Goal: Information Seeking & Learning: Learn about a topic

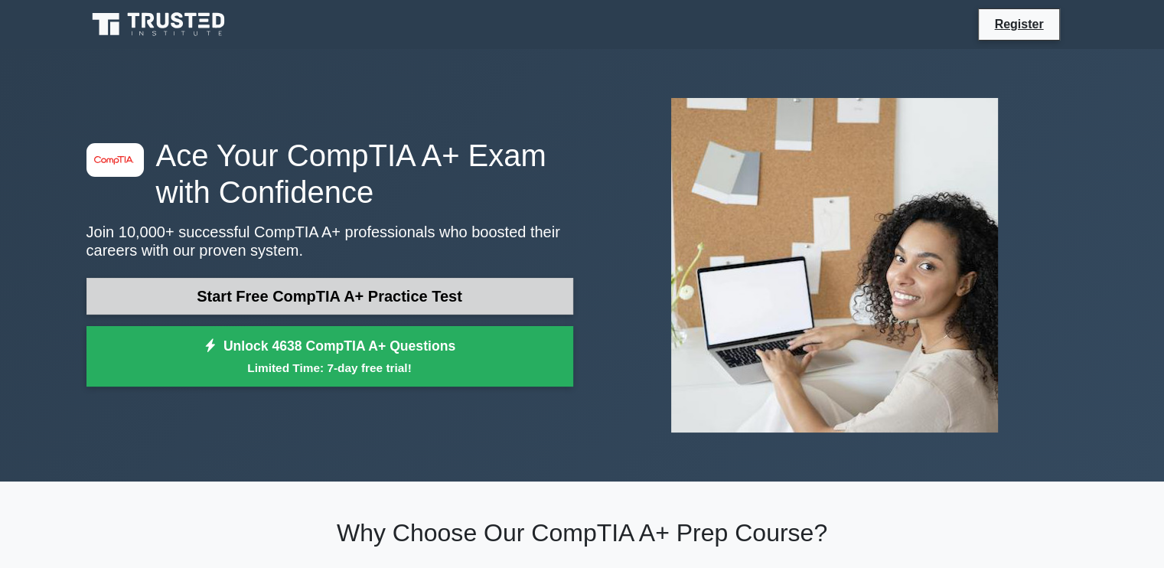
click at [341, 298] on link "Start Free CompTIA A+ Practice Test" at bounding box center [329, 296] width 487 height 37
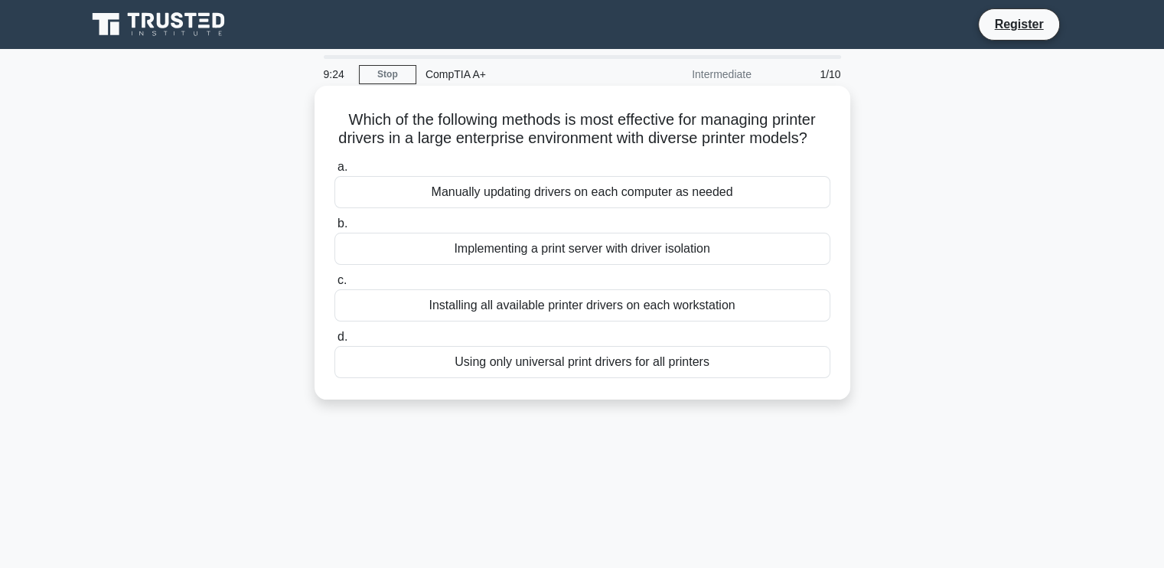
click at [463, 321] on div "Installing all available printer drivers on each workstation" at bounding box center [582, 305] width 496 height 32
click at [334, 285] on input "c. Installing all available printer drivers on each workstation" at bounding box center [334, 281] width 0 height 10
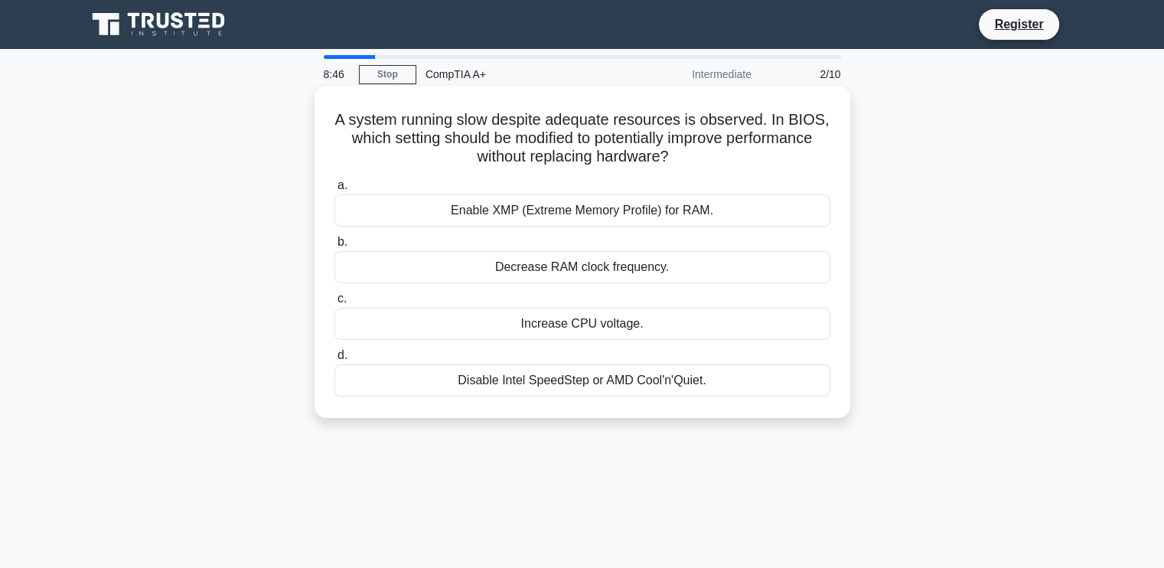
click at [507, 213] on div "Enable XMP (Extreme Memory Profile) for RAM." at bounding box center [582, 210] width 496 height 32
click at [334, 191] on input "a. Enable XMP (Extreme Memory Profile) for RAM." at bounding box center [334, 186] width 0 height 10
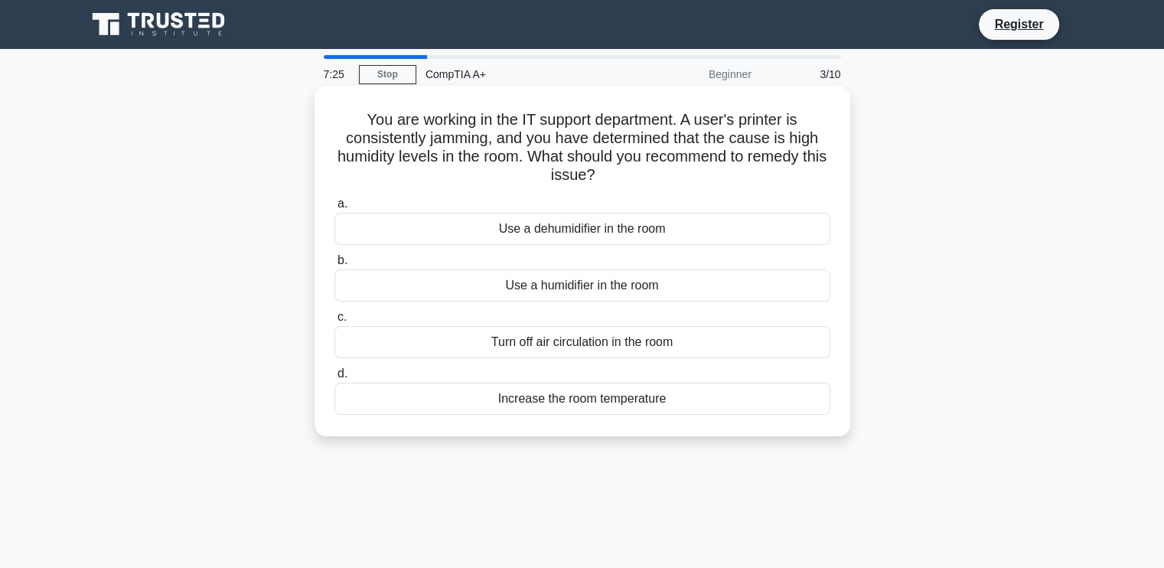
click at [607, 294] on div "Use a humidifier in the room" at bounding box center [582, 285] width 496 height 32
click at [334, 266] on input "b. Use a humidifier in the room" at bounding box center [334, 261] width 0 height 10
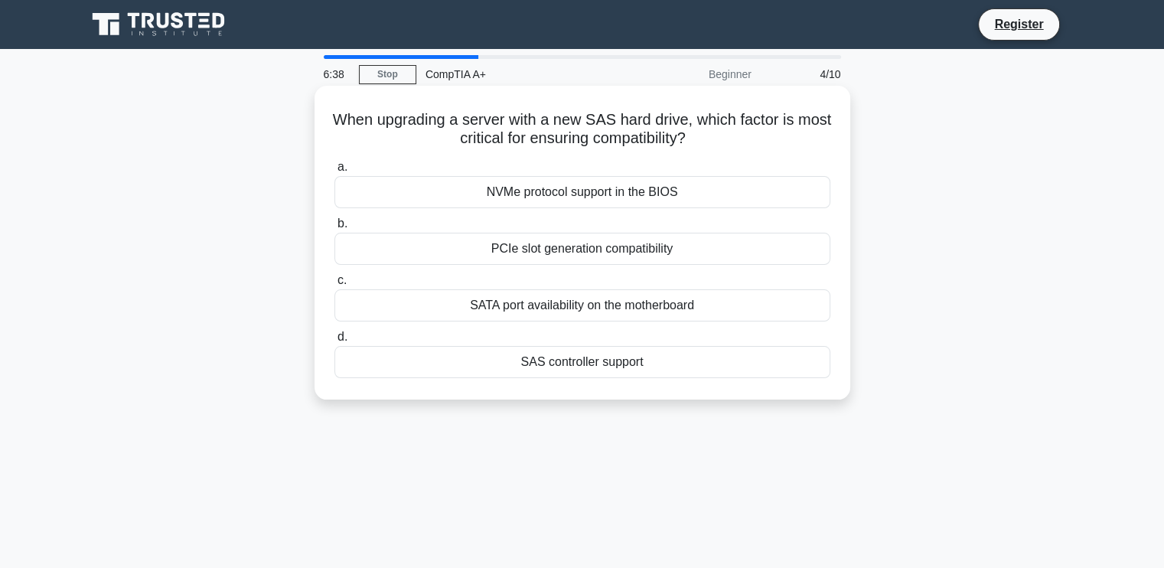
click at [589, 367] on div "SAS controller support" at bounding box center [582, 362] width 496 height 32
click at [334, 342] on input "d. SAS controller support" at bounding box center [334, 337] width 0 height 10
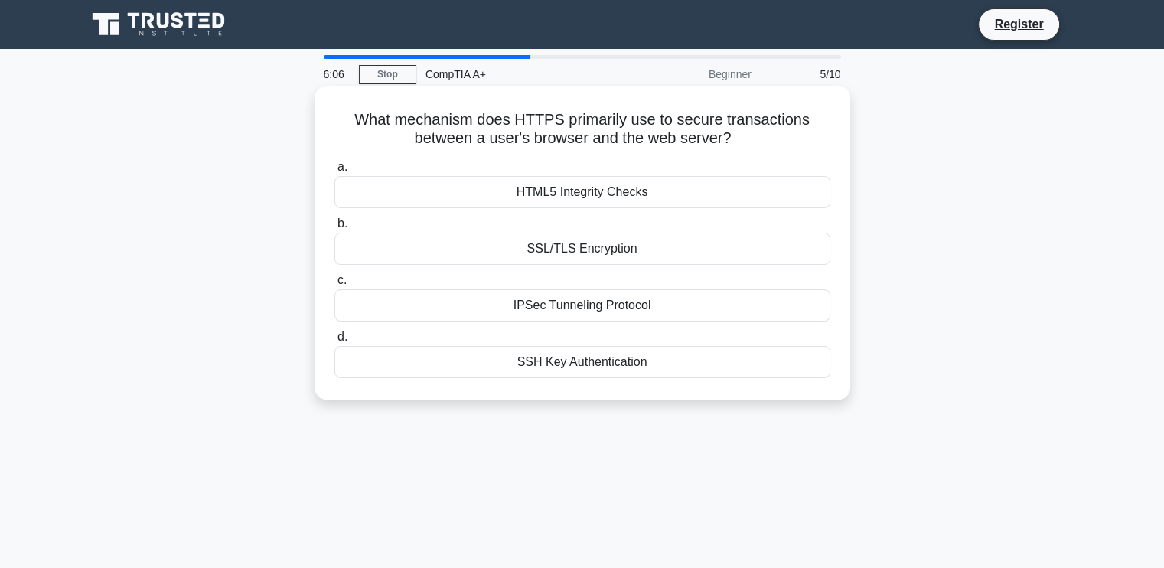
click at [575, 248] on div "SSL/TLS Encryption" at bounding box center [582, 249] width 496 height 32
click at [334, 229] on input "b. SSL/TLS Encryption" at bounding box center [334, 224] width 0 height 10
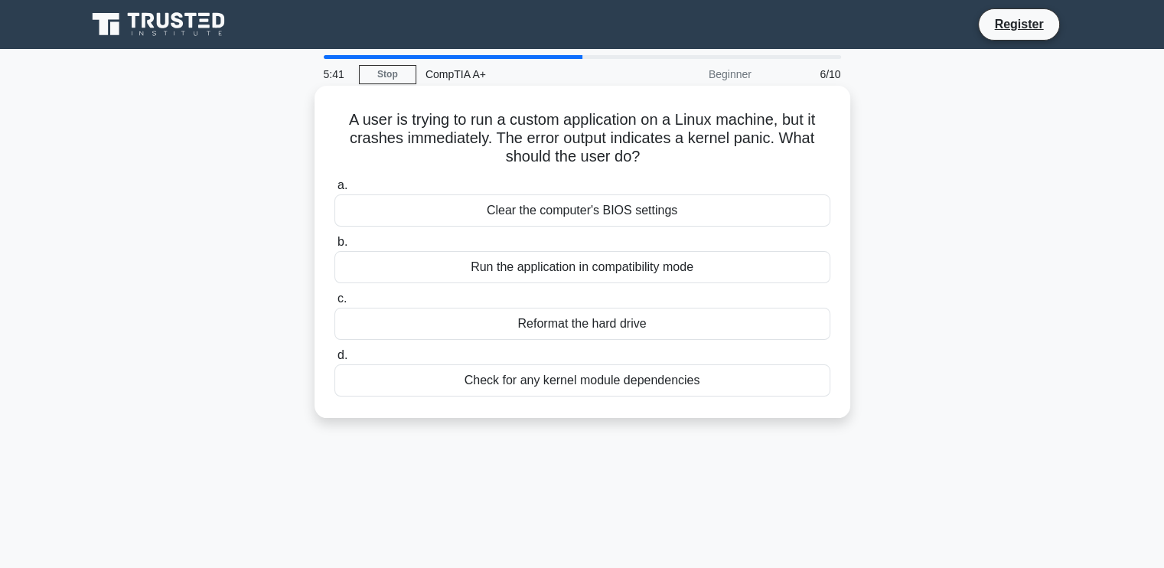
click at [563, 379] on div "Check for any kernel module dependencies" at bounding box center [582, 380] width 496 height 32
click at [334, 360] on input "d. Check for any kernel module dependencies" at bounding box center [334, 356] width 0 height 10
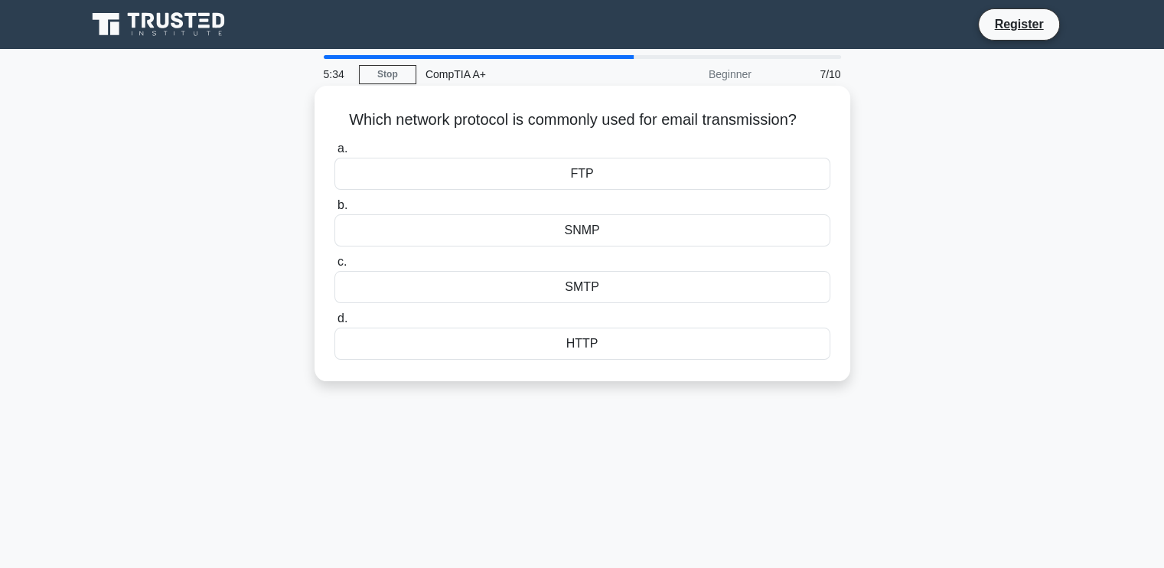
click at [568, 284] on div "SMTP" at bounding box center [582, 287] width 496 height 32
click at [334, 267] on input "c. SMTP" at bounding box center [334, 262] width 0 height 10
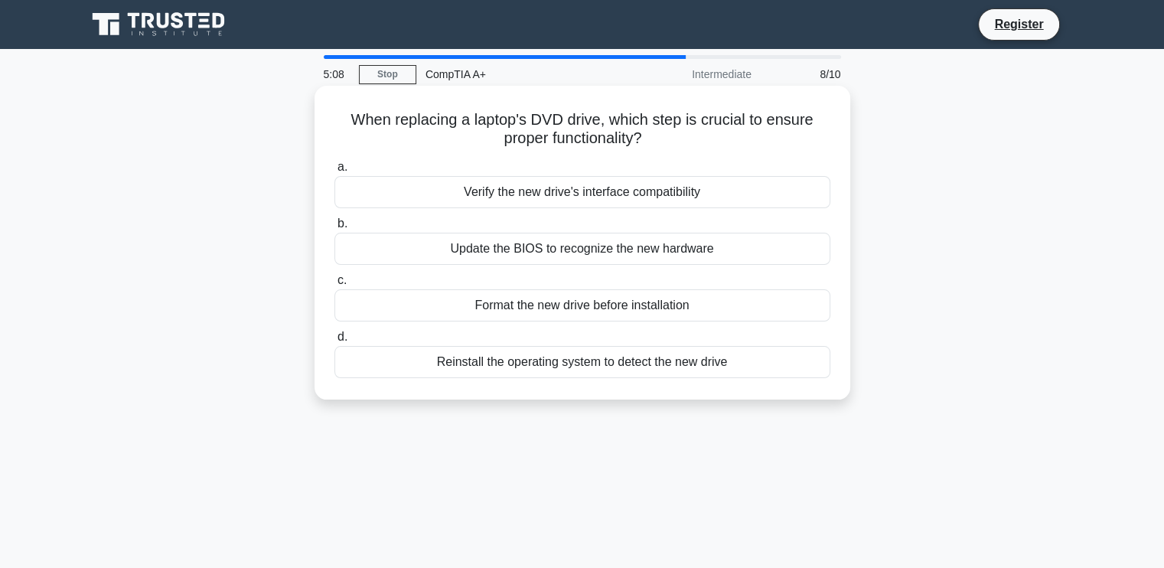
click at [579, 192] on div "Verify the new drive's interface compatibility" at bounding box center [582, 192] width 496 height 32
click at [334, 172] on input "a. Verify the new drive's interface compatibility" at bounding box center [334, 167] width 0 height 10
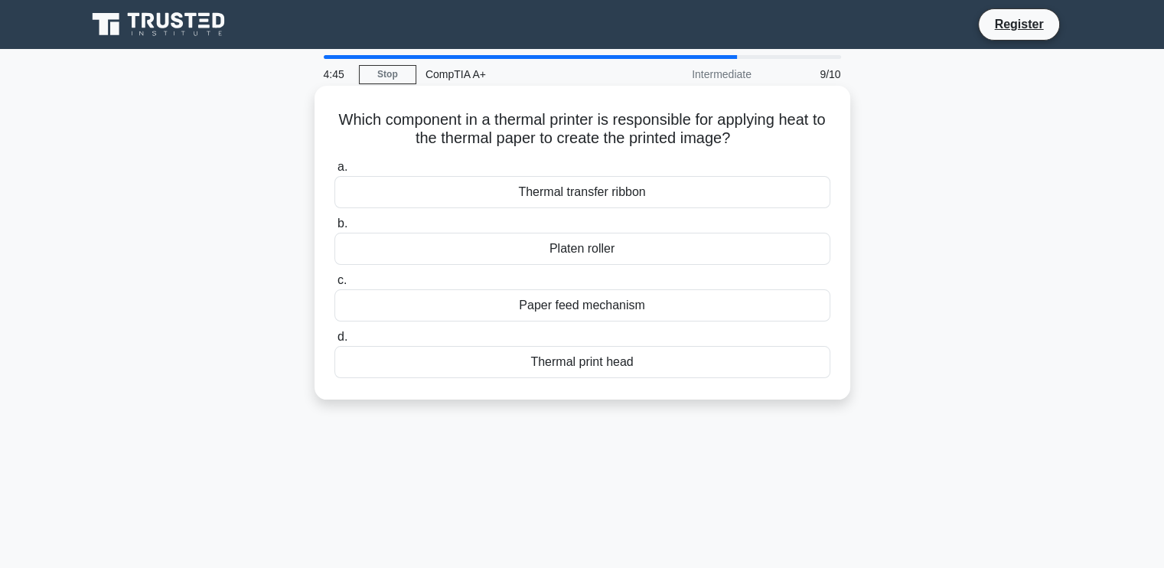
click at [559, 308] on div "Paper feed mechanism" at bounding box center [582, 305] width 496 height 32
click at [334, 285] on input "c. Paper feed mechanism" at bounding box center [334, 281] width 0 height 10
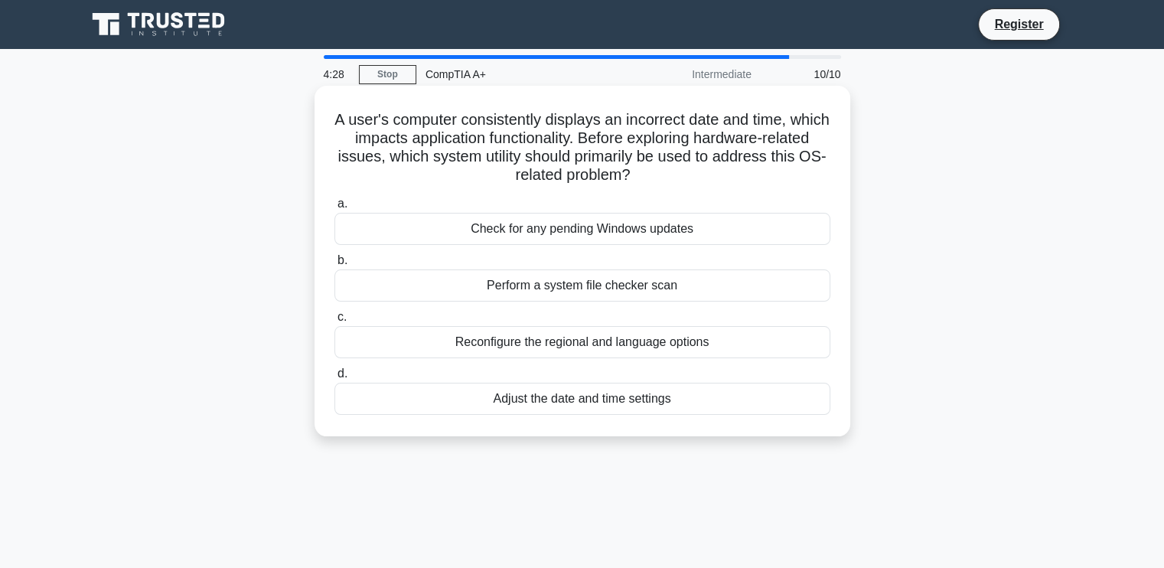
click at [554, 401] on div "Adjust the date and time settings" at bounding box center [582, 399] width 496 height 32
click at [334, 379] on input "d. Adjust the date and time settings" at bounding box center [334, 374] width 0 height 10
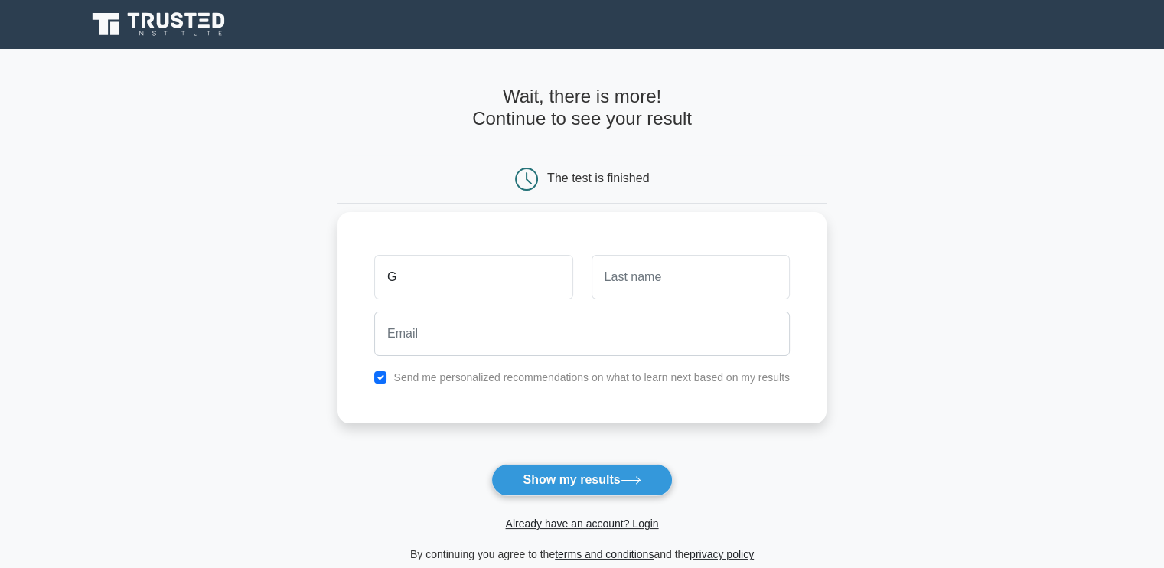
type input "[PERSON_NAME]"
click at [615, 286] on input "text" at bounding box center [691, 277] width 198 height 44
type input "Mogale"
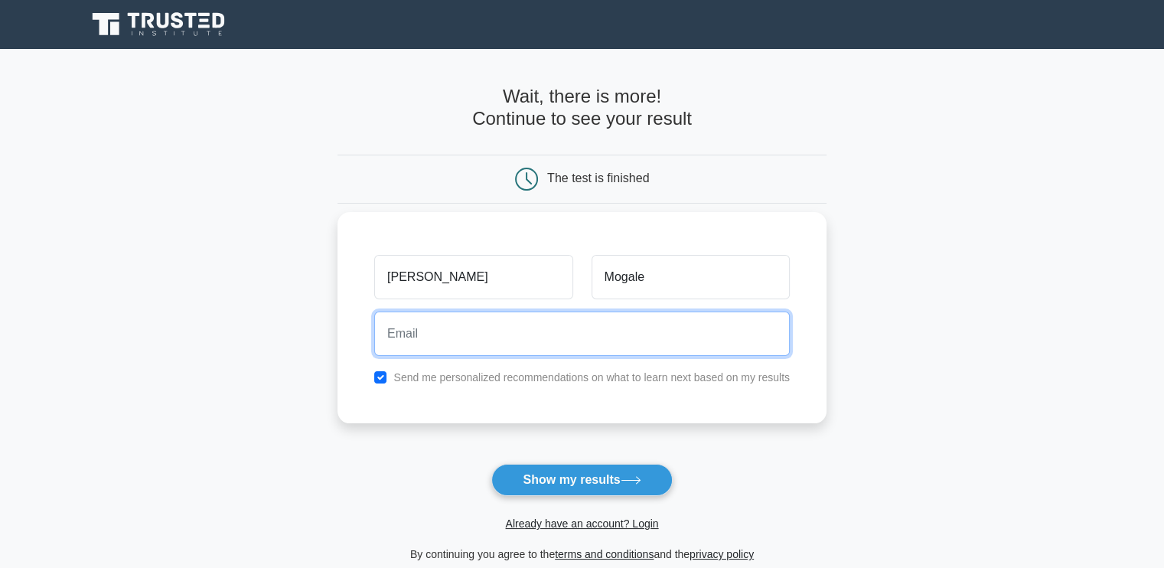
click at [479, 347] on input "email" at bounding box center [582, 334] width 416 height 44
type input "mogalemg@midrandprimary.co.za"
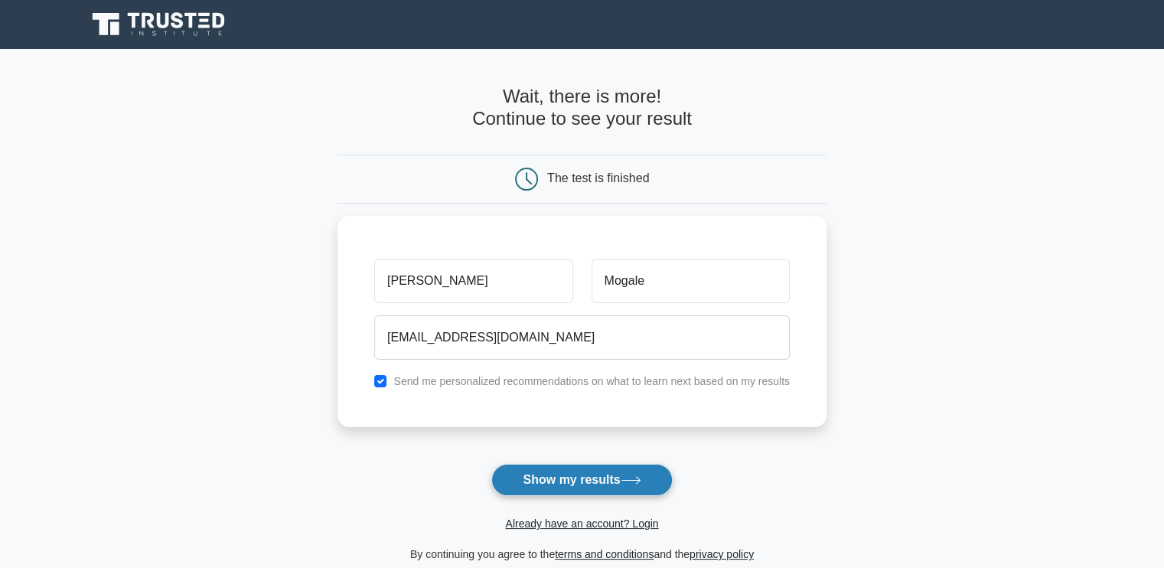
click at [509, 488] on button "Show my results" at bounding box center [581, 480] width 181 height 32
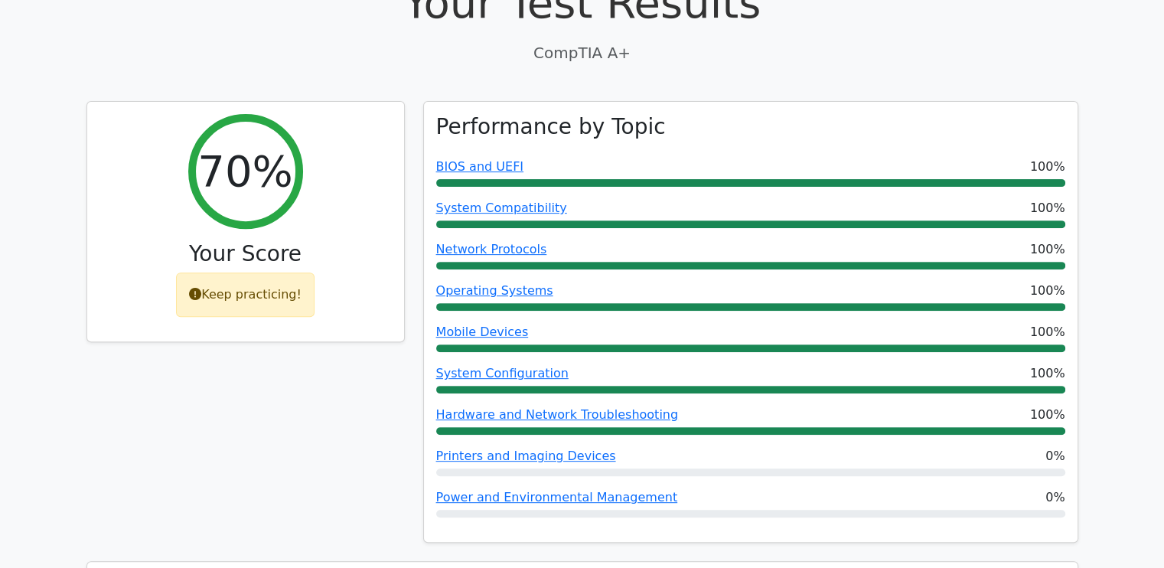
scroll to position [514, 0]
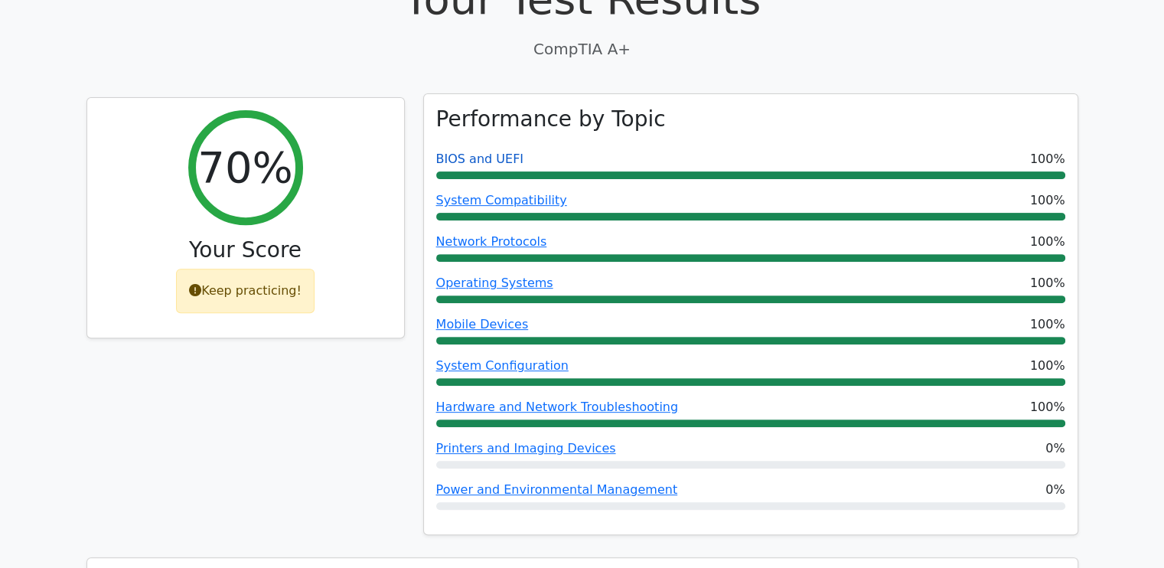
click at [486, 152] on link "BIOS and UEFI" at bounding box center [479, 159] width 87 height 15
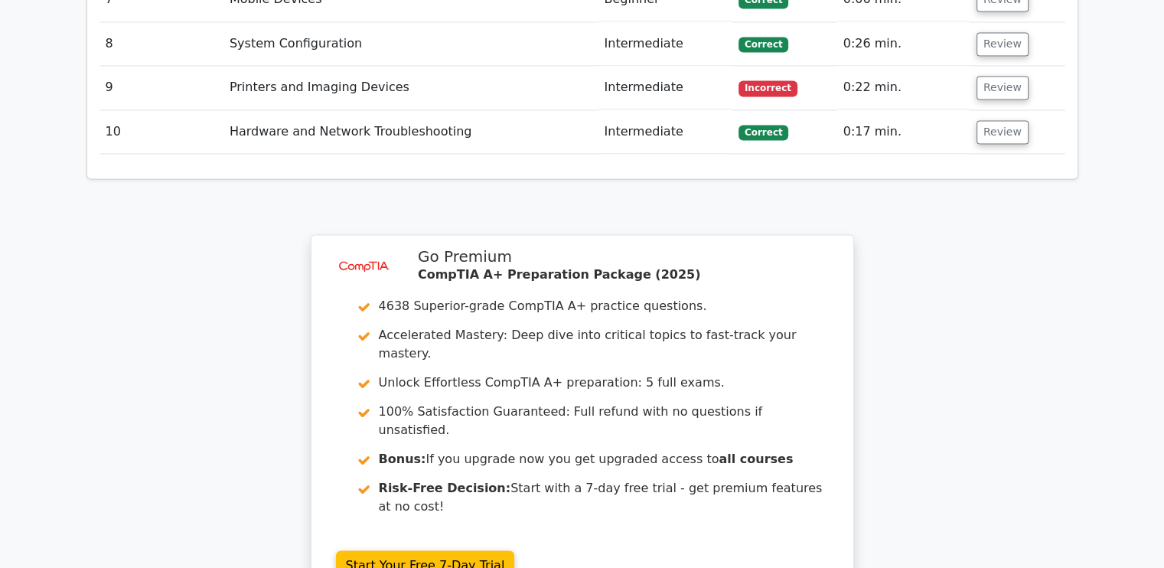
scroll to position [2611, 0]
